Goal: Information Seeking & Learning: Check status

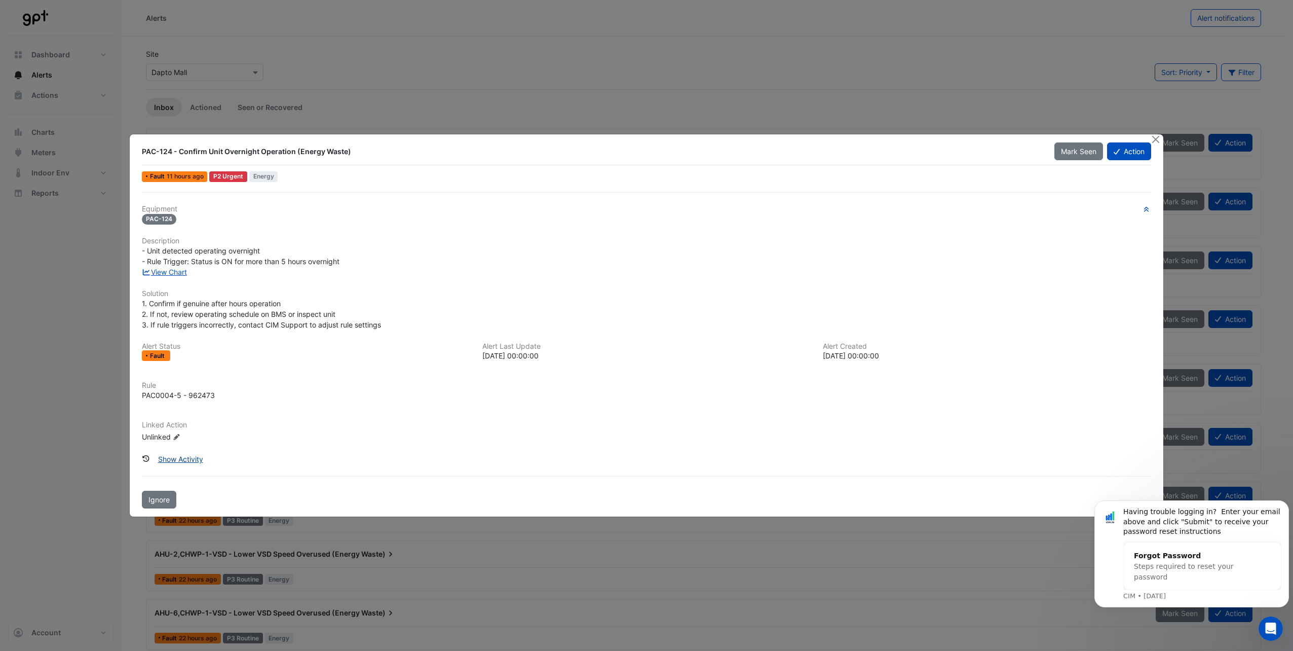
click at [183, 460] on button "Show Activity" at bounding box center [181, 459] width 58 height 18
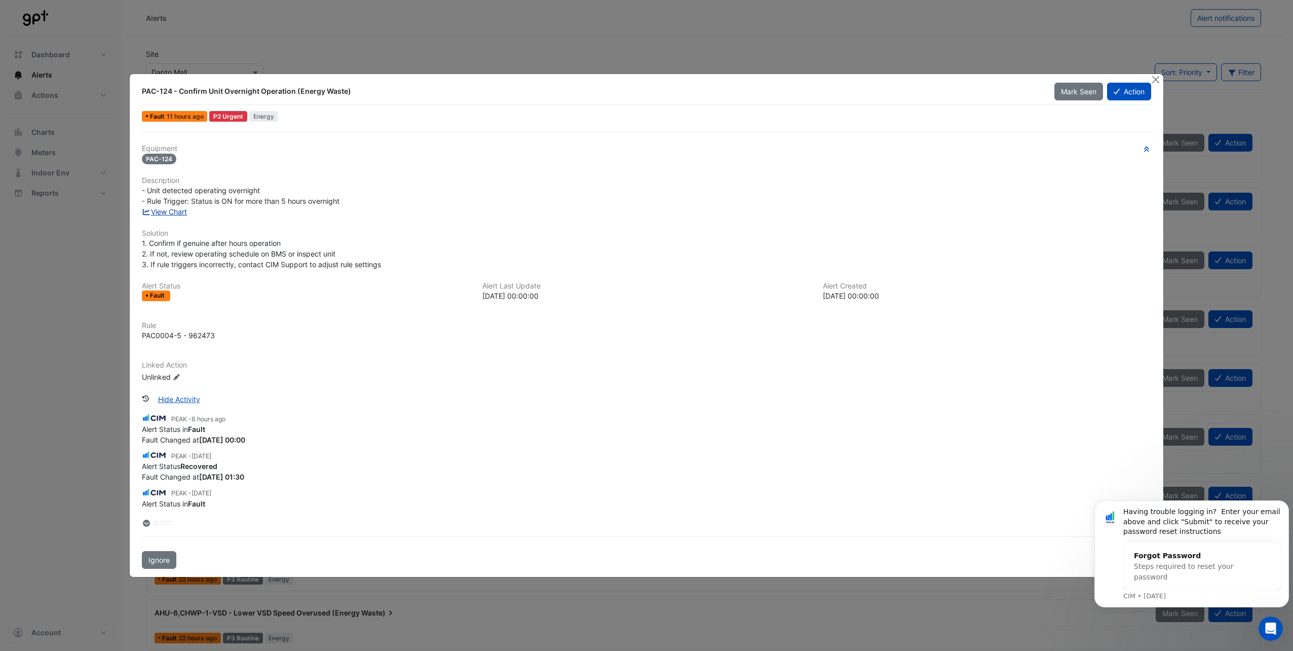
click at [169, 212] on link "View Chart" at bounding box center [164, 211] width 45 height 9
